Goal: Information Seeking & Learning: Learn about a topic

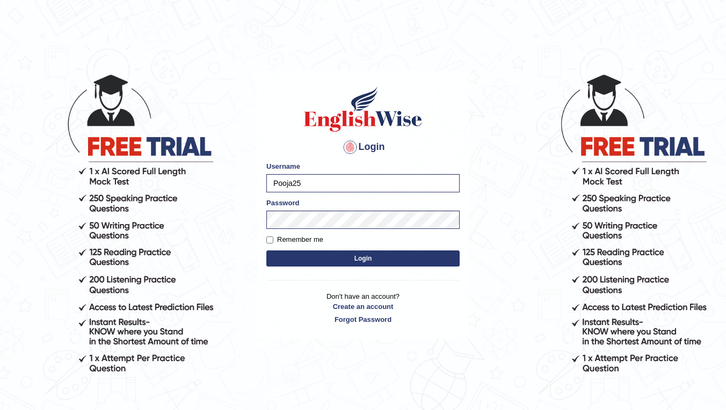
click at [320, 254] on button "Login" at bounding box center [362, 258] width 193 height 16
click at [318, 258] on button "Login" at bounding box center [362, 258] width 193 height 16
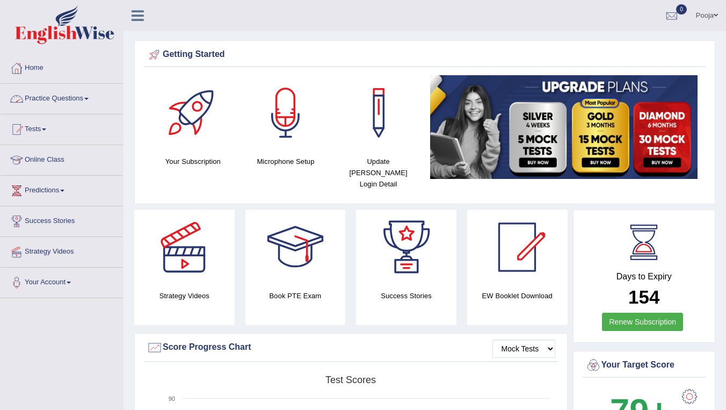
click at [52, 106] on link "Practice Questions" at bounding box center [62, 97] width 122 height 27
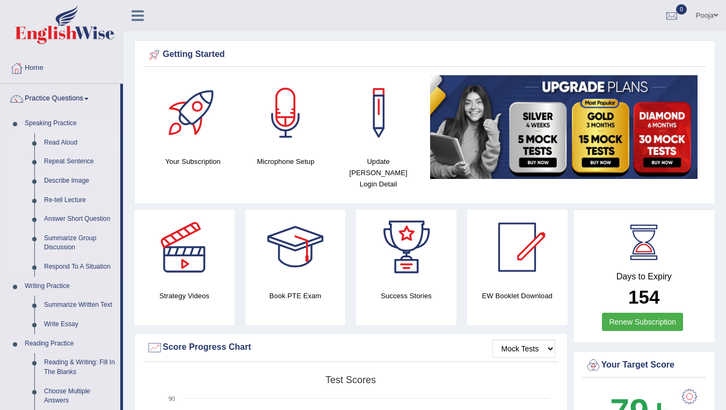
click at [61, 138] on link "Read Aloud" at bounding box center [79, 142] width 81 height 19
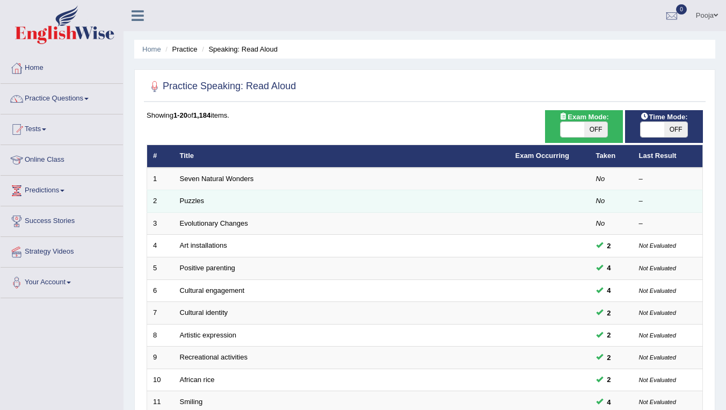
click at [309, 204] on td "Puzzles" at bounding box center [342, 201] width 336 height 23
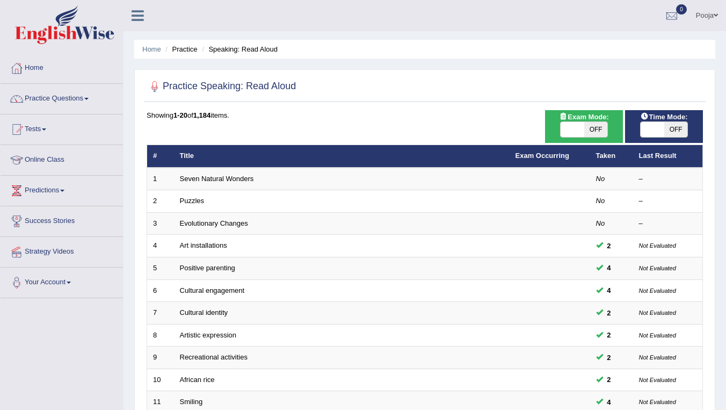
click at [683, 129] on span "OFF" at bounding box center [677, 129] width 24 height 15
checkbox input "true"
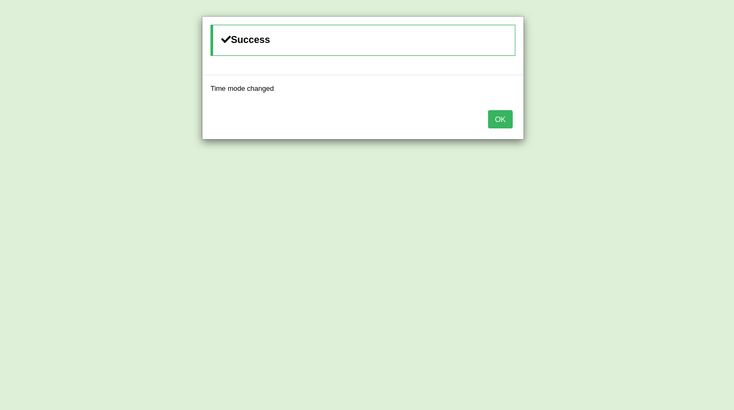
click at [506, 112] on button "OK" at bounding box center [500, 119] width 25 height 18
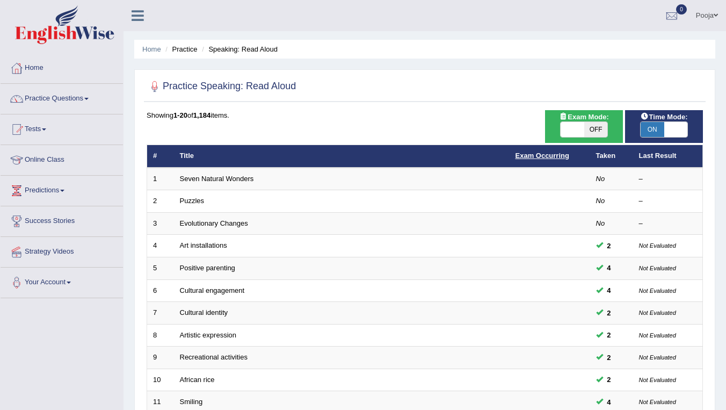
click at [559, 154] on link "Exam Occurring" at bounding box center [543, 155] width 54 height 8
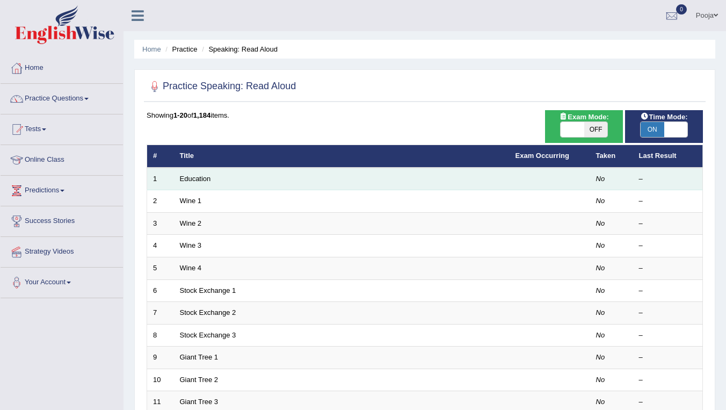
click at [247, 170] on td "Education" at bounding box center [342, 179] width 336 height 23
click at [204, 175] on link "Education" at bounding box center [195, 179] width 31 height 8
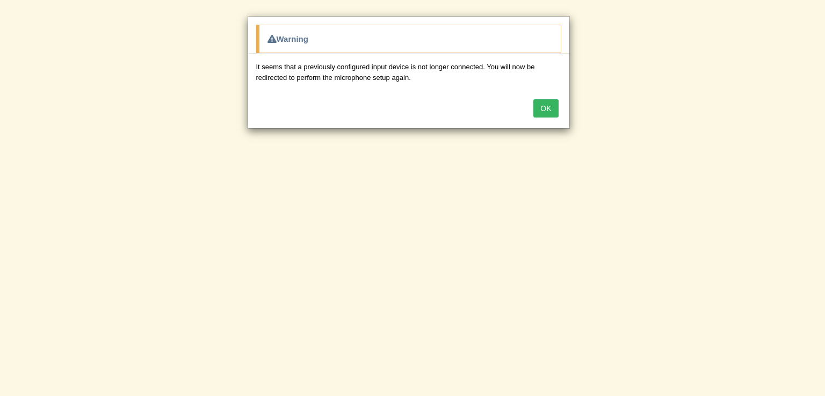
click at [545, 108] on button "OK" at bounding box center [545, 108] width 25 height 18
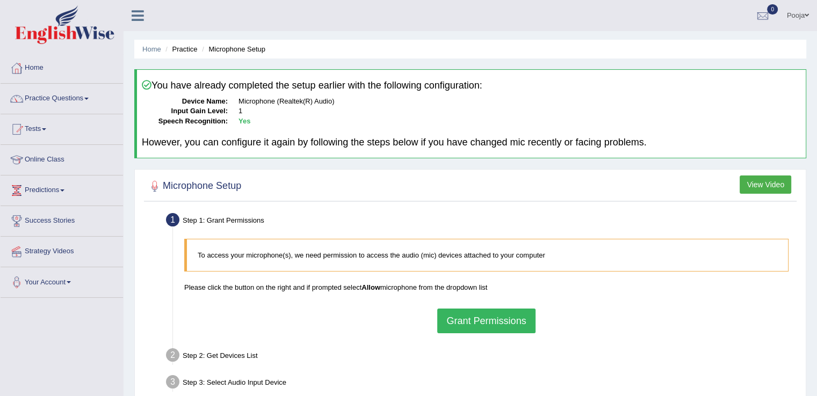
click at [501, 323] on button "Grant Permissions" at bounding box center [486, 321] width 98 height 25
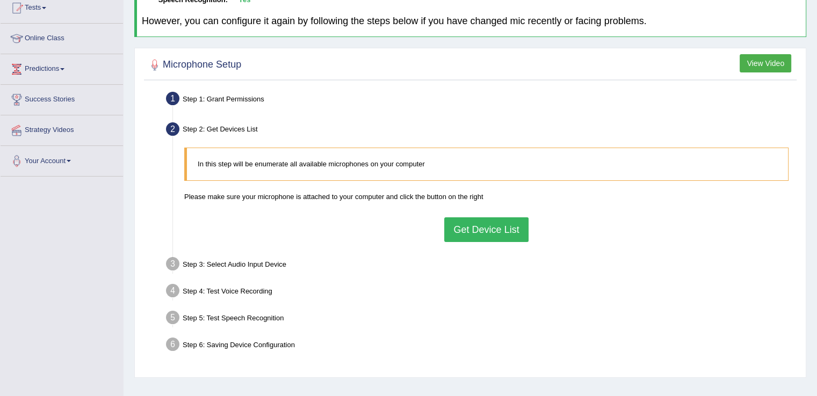
scroll to position [168, 0]
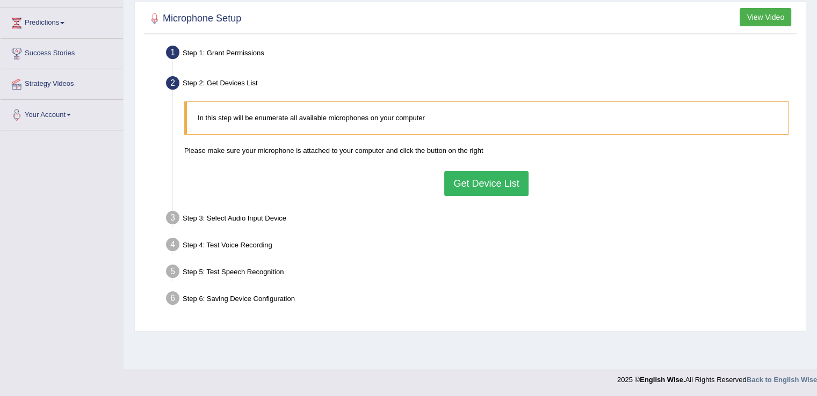
click at [494, 176] on button "Get Device List" at bounding box center [486, 183] width 84 height 25
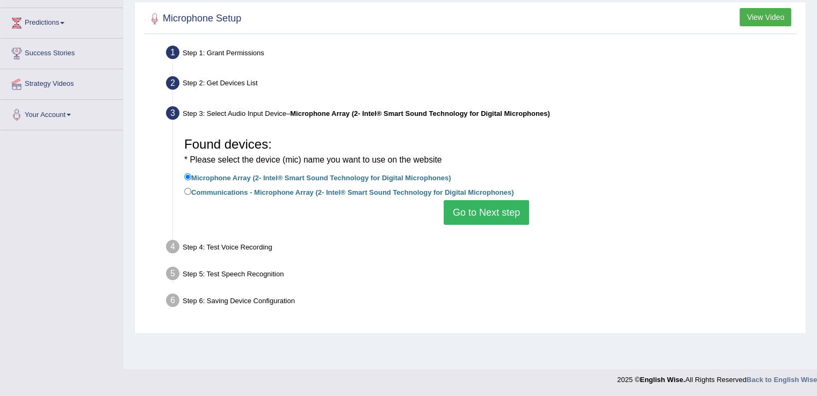
click at [479, 199] on li "Communications - Microphone Array (2- Intel® Smart Sound Technology for Digital…" at bounding box center [486, 193] width 604 height 15
click at [487, 215] on button "Go to Next step" at bounding box center [486, 212] width 85 height 25
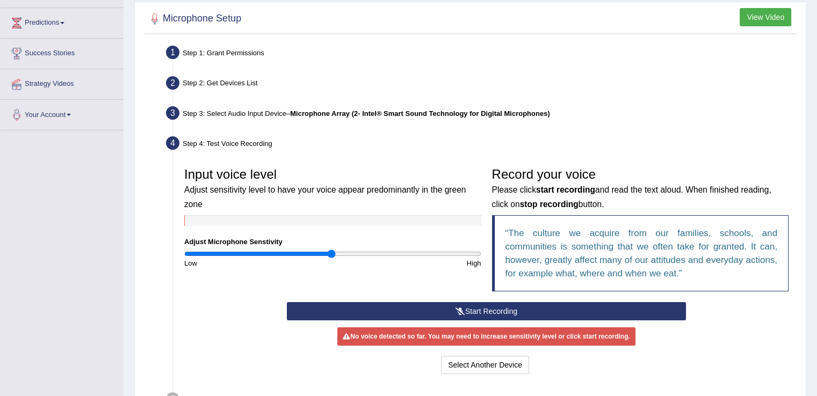
click at [464, 307] on button "Start Recording" at bounding box center [486, 311] width 399 height 18
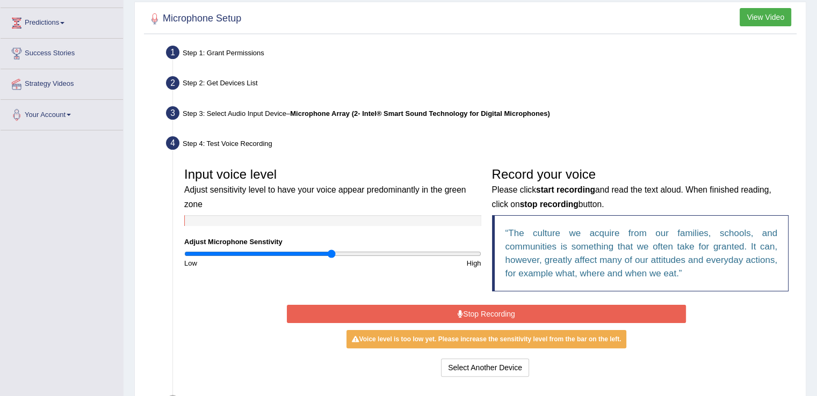
click at [464, 307] on button "Stop Recording" at bounding box center [486, 314] width 399 height 18
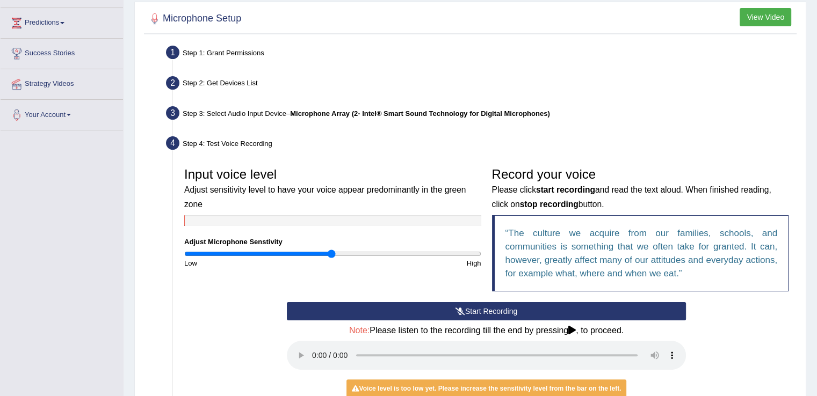
click at [514, 306] on button "Start Recording" at bounding box center [486, 311] width 399 height 18
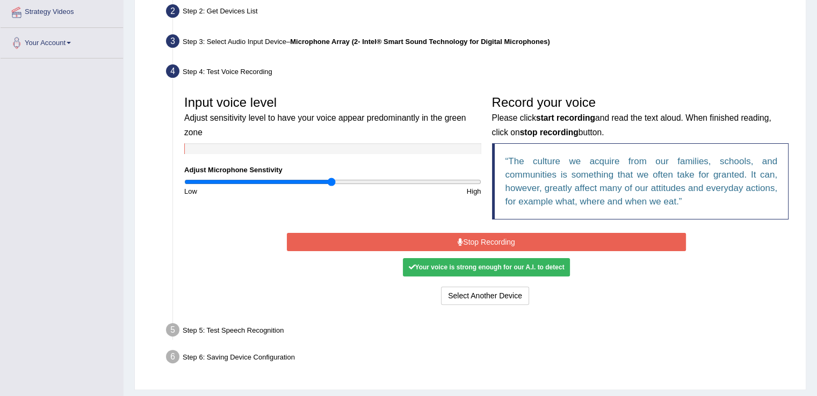
scroll to position [267, 0]
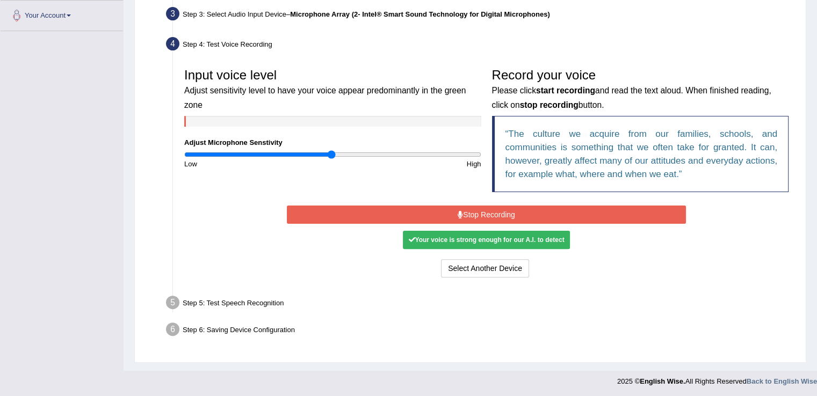
click at [400, 209] on button "Stop Recording" at bounding box center [486, 215] width 399 height 18
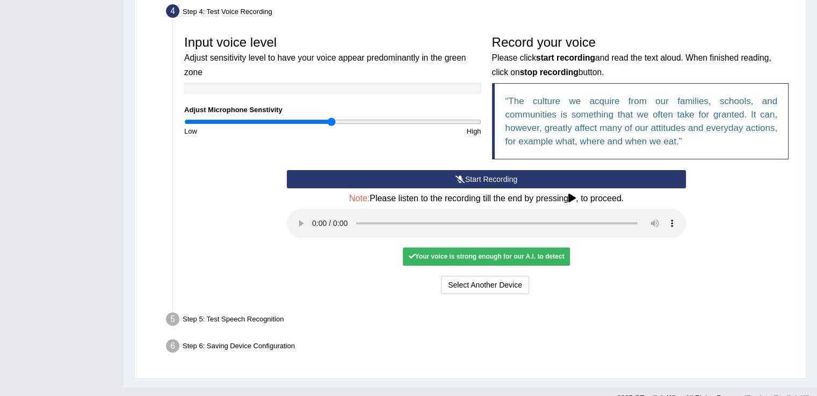
scroll to position [310, 0]
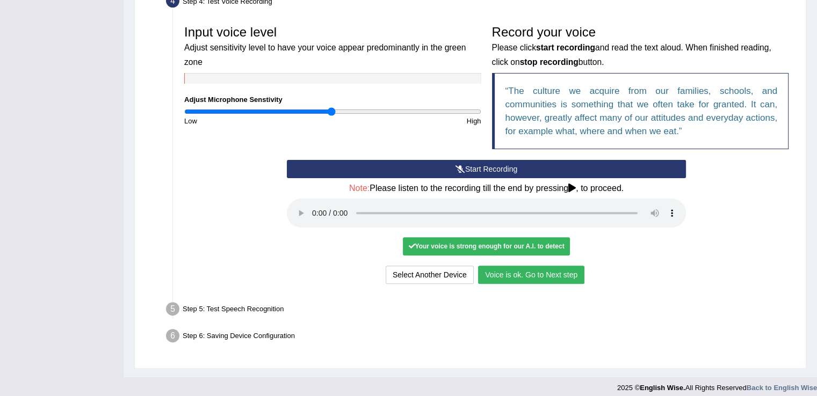
click at [572, 278] on button "Voice is ok. Go to Next step" at bounding box center [531, 275] width 106 height 18
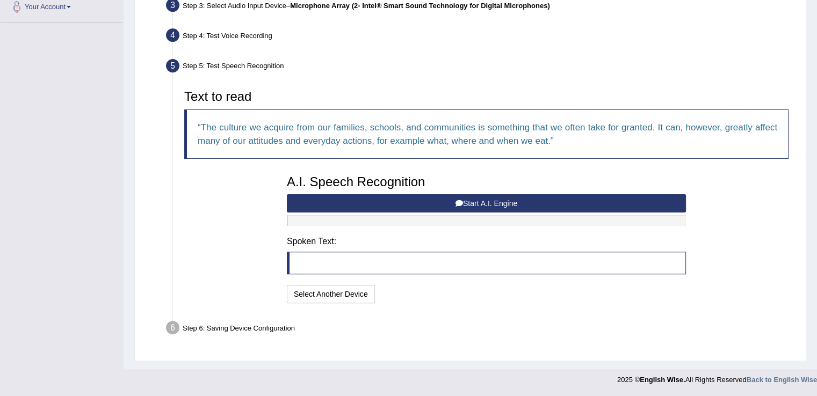
scroll to position [274, 0]
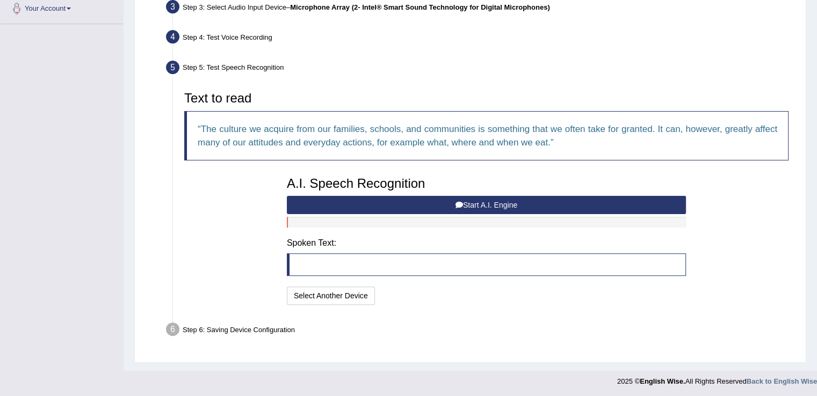
click at [448, 271] on blockquote at bounding box center [486, 265] width 399 height 23
click at [402, 261] on blockquote at bounding box center [486, 265] width 399 height 23
click at [484, 203] on button "Start A.I. Engine" at bounding box center [486, 205] width 399 height 18
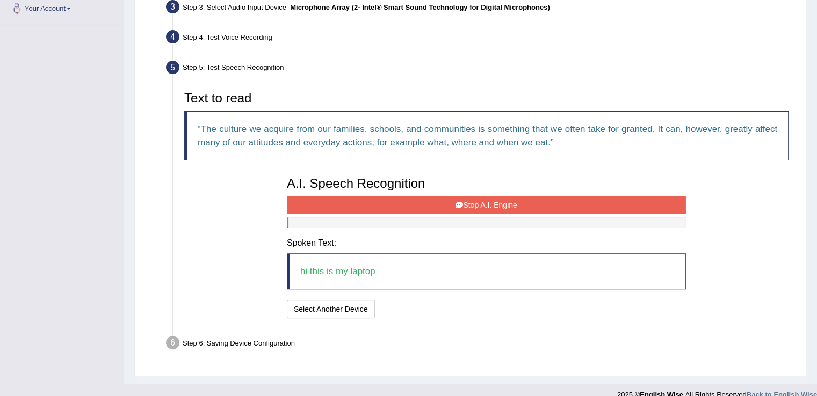
click at [471, 205] on button "Stop A.I. Engine" at bounding box center [486, 205] width 399 height 18
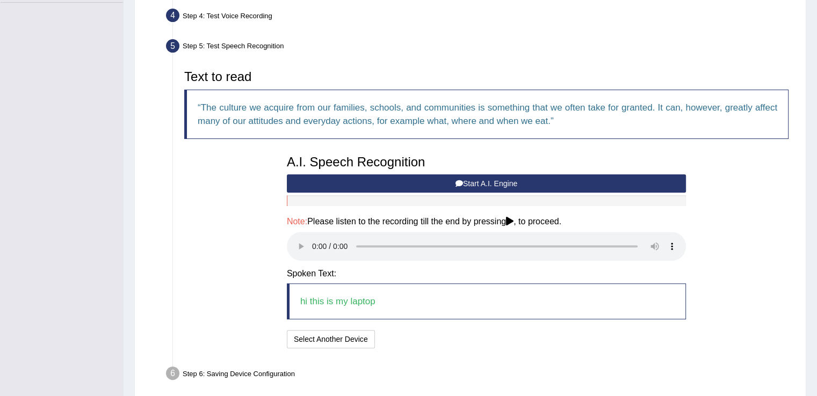
scroll to position [340, 0]
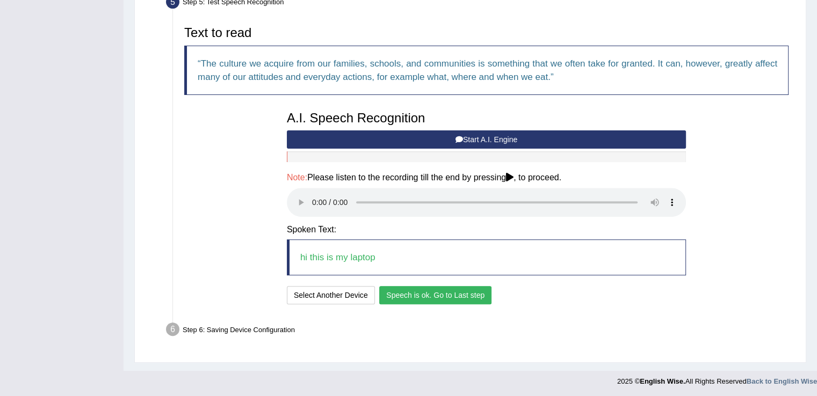
click at [469, 297] on button "Speech is ok. Go to Last step" at bounding box center [435, 295] width 112 height 18
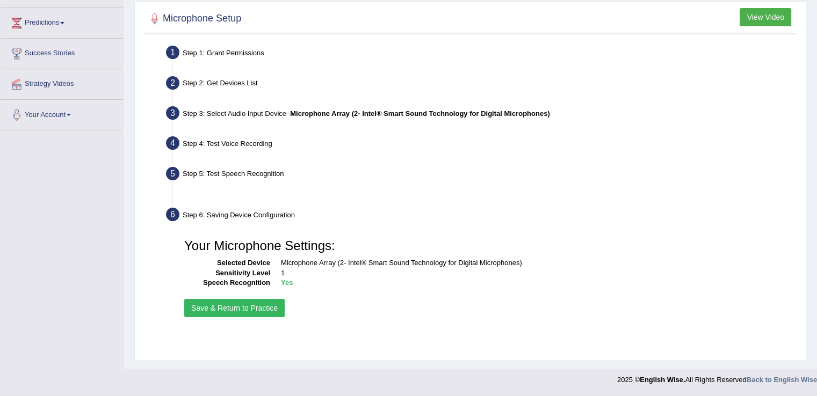
scroll to position [168, 0]
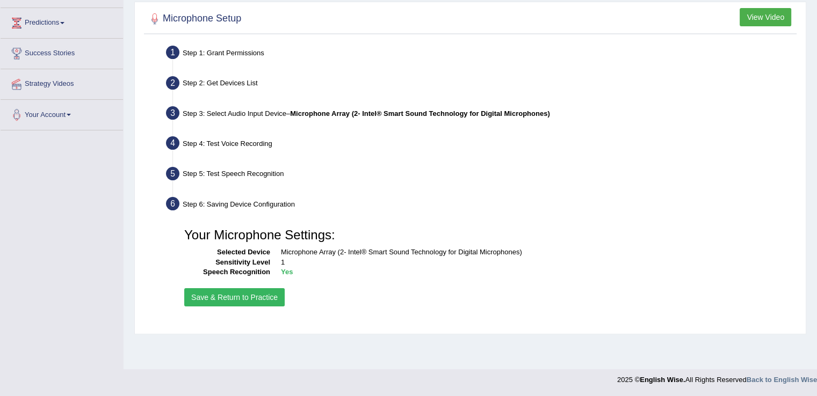
click at [258, 294] on button "Save & Return to Practice" at bounding box center [234, 297] width 100 height 18
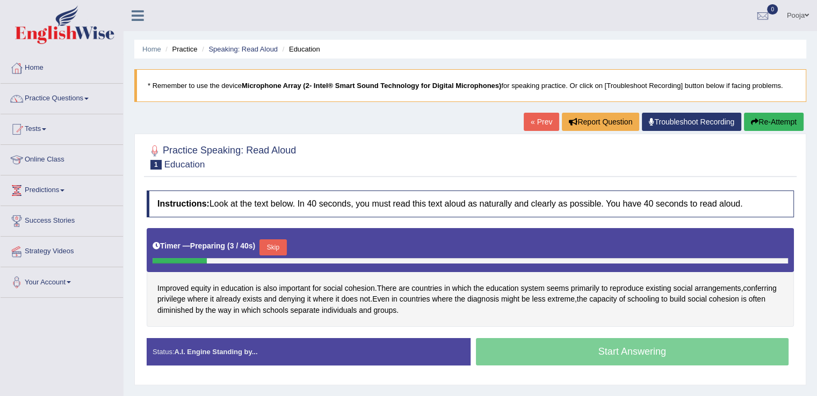
click at [523, 355] on div "Start Answering" at bounding box center [633, 353] width 324 height 30
click at [282, 250] on button "Skip" at bounding box center [272, 248] width 27 height 16
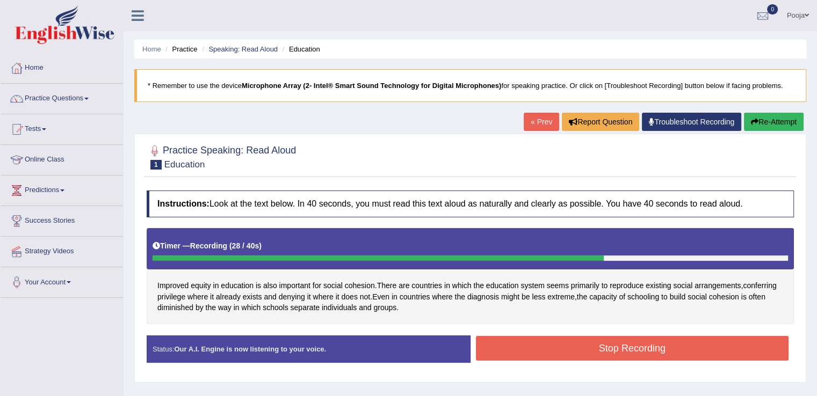
click at [509, 338] on button "Stop Recording" at bounding box center [632, 348] width 313 height 25
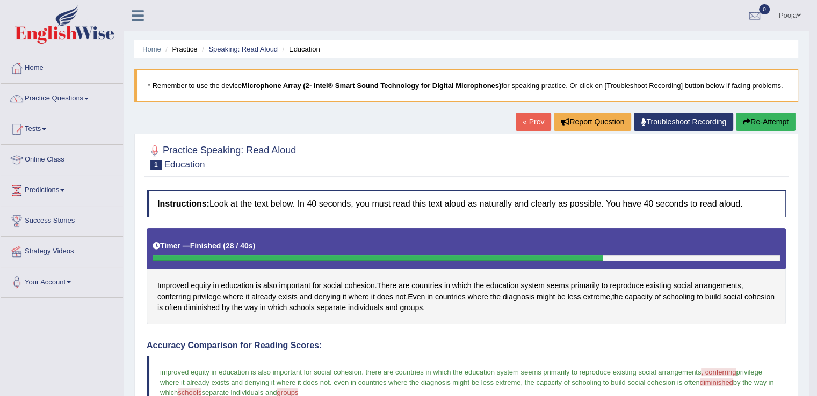
click at [185, 47] on li "Practice" at bounding box center [180, 49] width 34 height 10
click at [84, 97] on link "Practice Questions" at bounding box center [62, 97] width 122 height 27
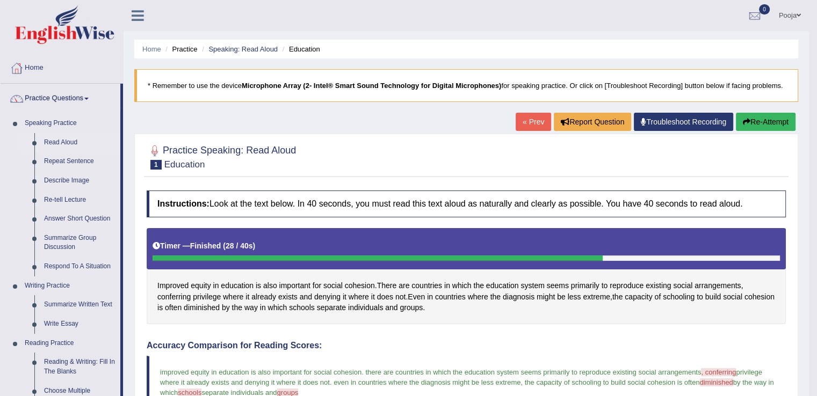
click at [86, 144] on link "Read Aloud" at bounding box center [79, 142] width 81 height 19
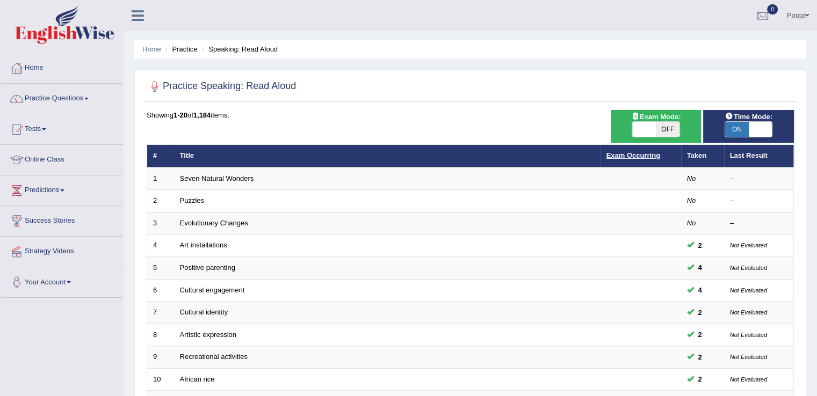
click at [618, 153] on link "Exam Occurring" at bounding box center [634, 155] width 54 height 8
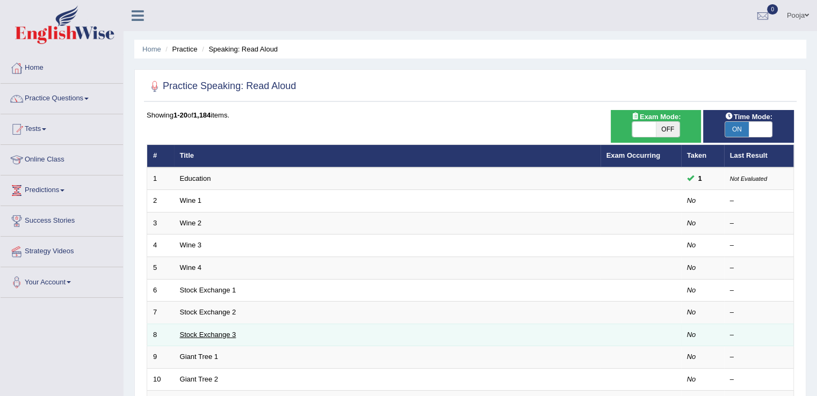
click at [211, 336] on link "Stock Exchange 3" at bounding box center [208, 335] width 56 height 8
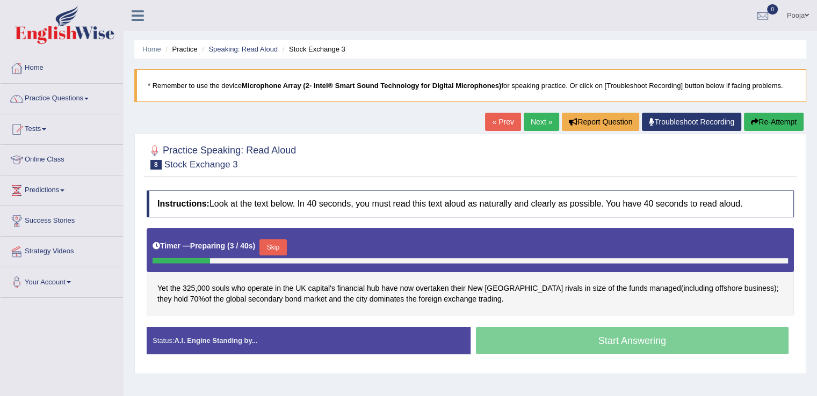
click at [539, 126] on link "Next »" at bounding box center [541, 122] width 35 height 18
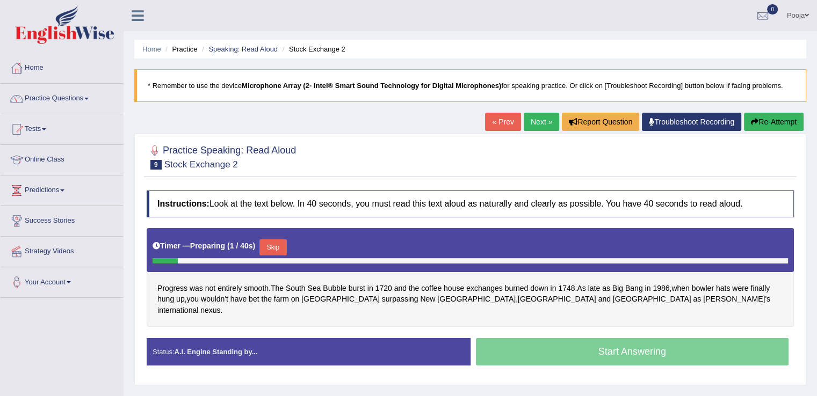
click at [539, 126] on link "Next »" at bounding box center [541, 122] width 35 height 18
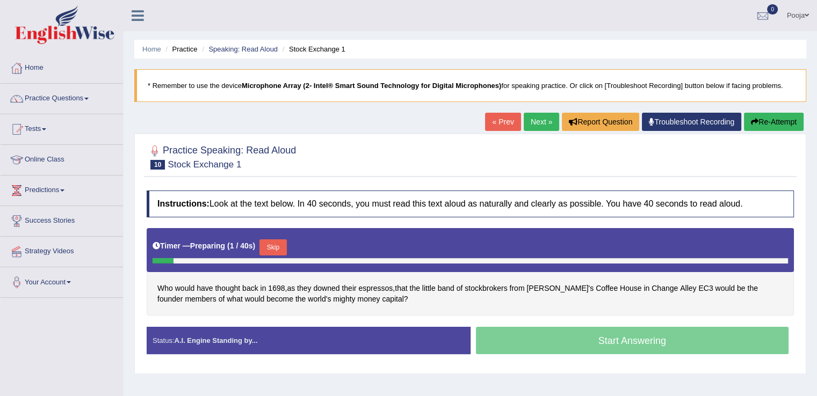
click at [539, 126] on link "Next »" at bounding box center [541, 122] width 35 height 18
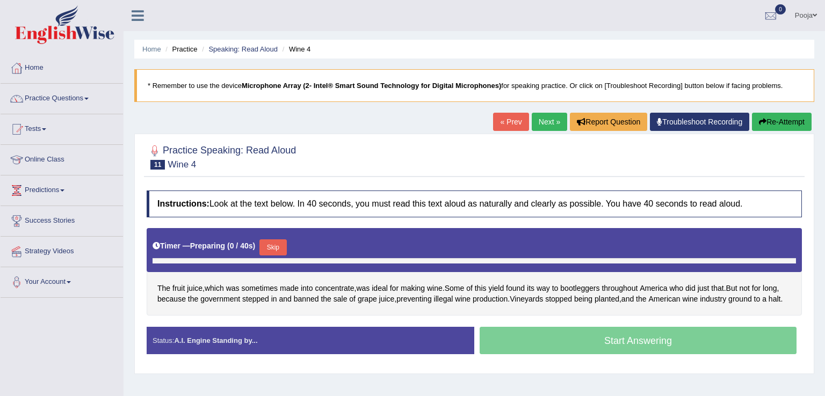
click at [539, 121] on link "Next »" at bounding box center [549, 122] width 35 height 18
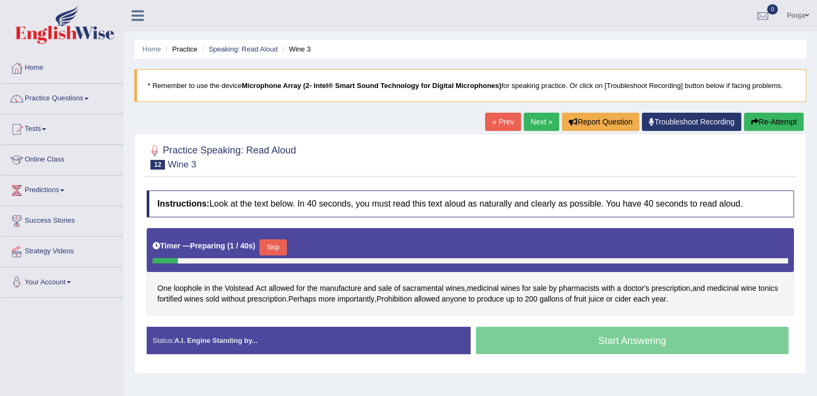
click at [500, 115] on link "« Prev" at bounding box center [502, 122] width 35 height 18
click at [526, 343] on div "Start Answering" at bounding box center [633, 342] width 324 height 30
click at [269, 244] on button "Skip" at bounding box center [272, 248] width 27 height 16
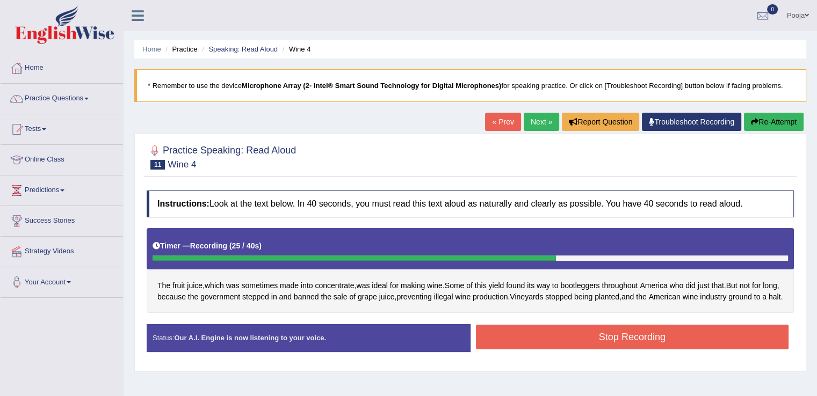
click at [661, 349] on button "Stop Recording" at bounding box center [632, 337] width 313 height 25
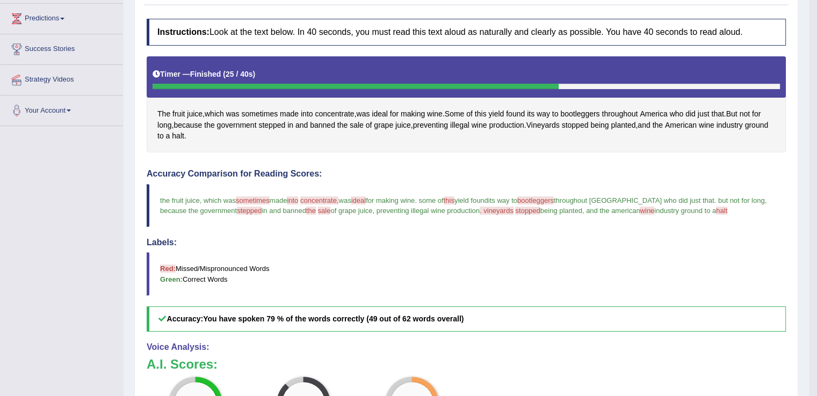
scroll to position [229, 0]
